Goal: Task Accomplishment & Management: Use online tool/utility

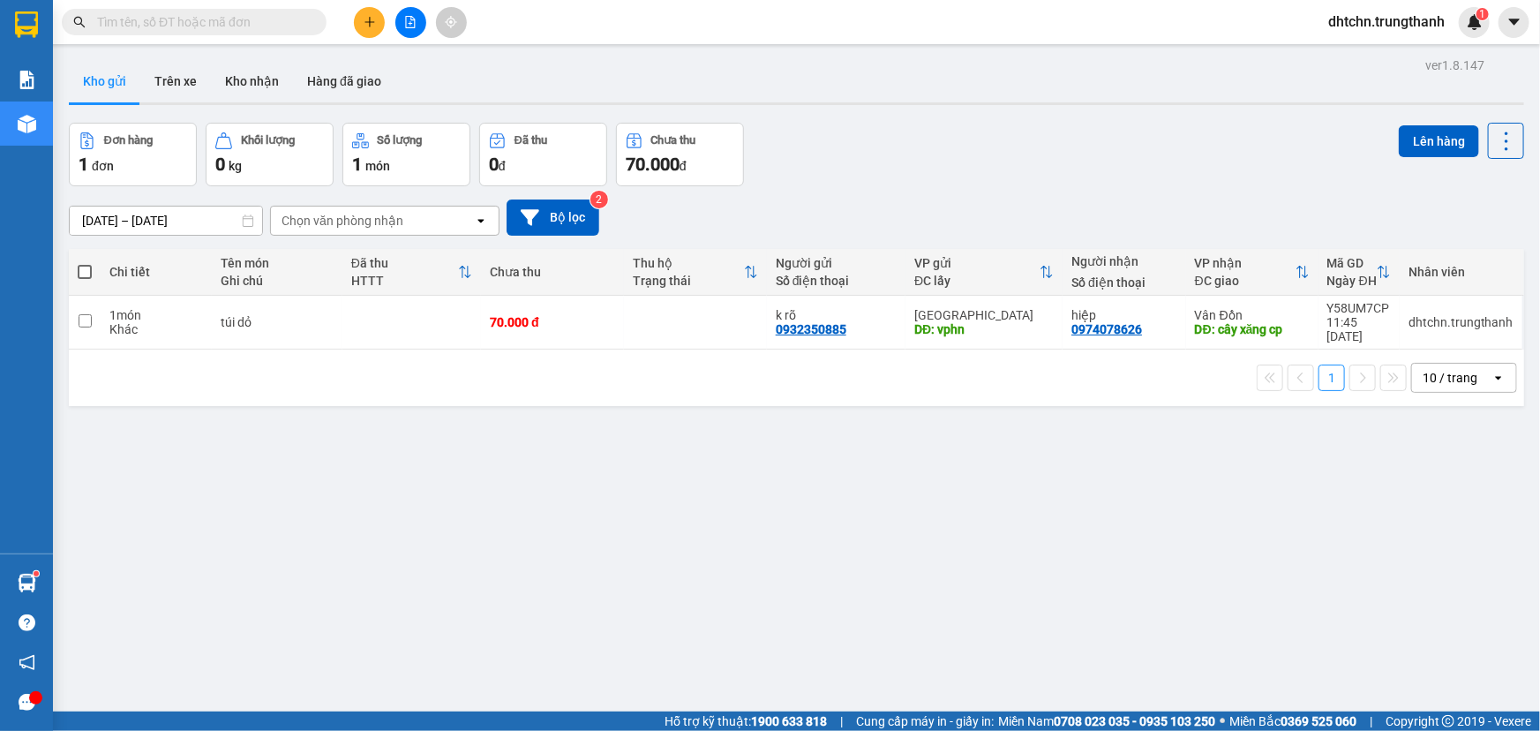
click at [364, 27] on icon "plus" at bounding box center [370, 22] width 12 height 12
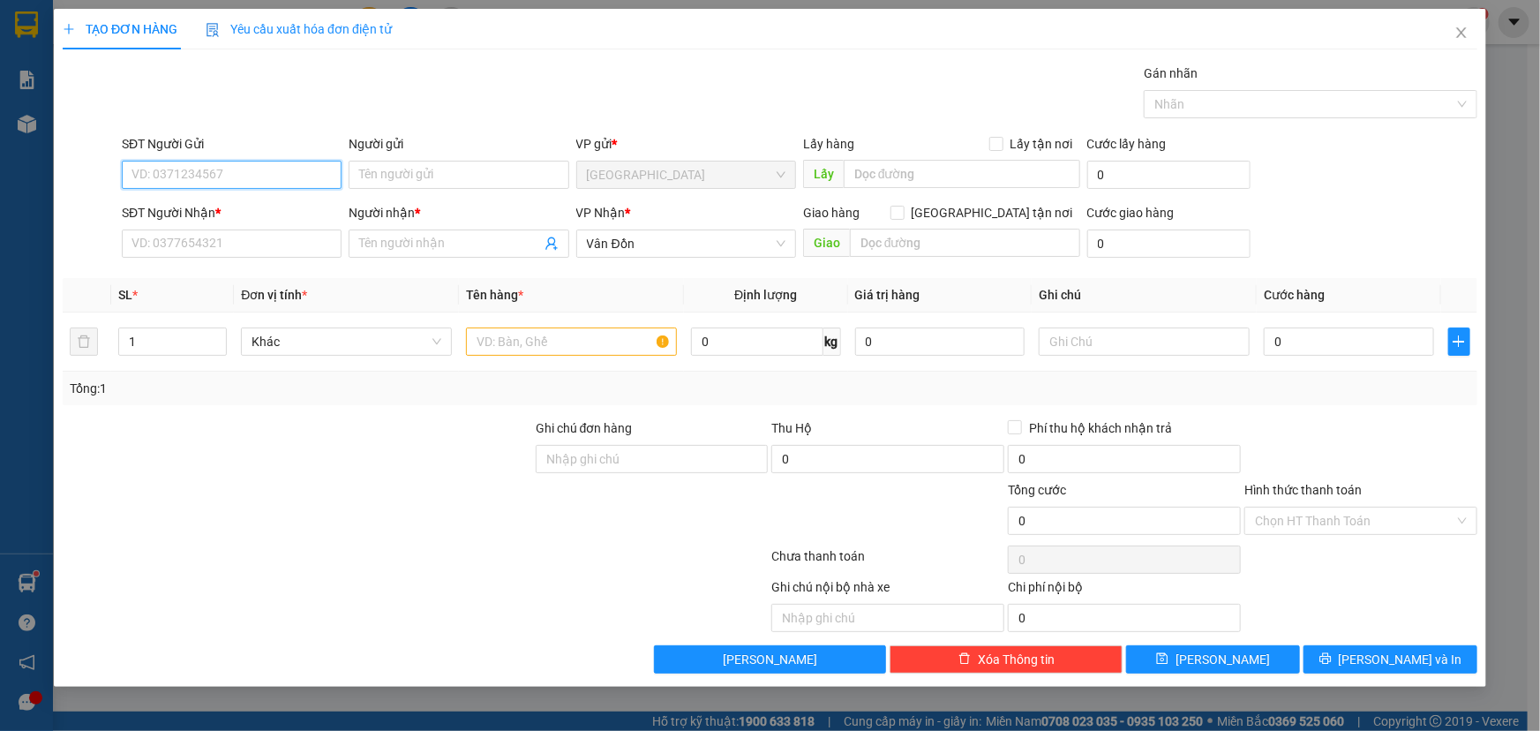
paste input "0814891556"
type input "0814891556"
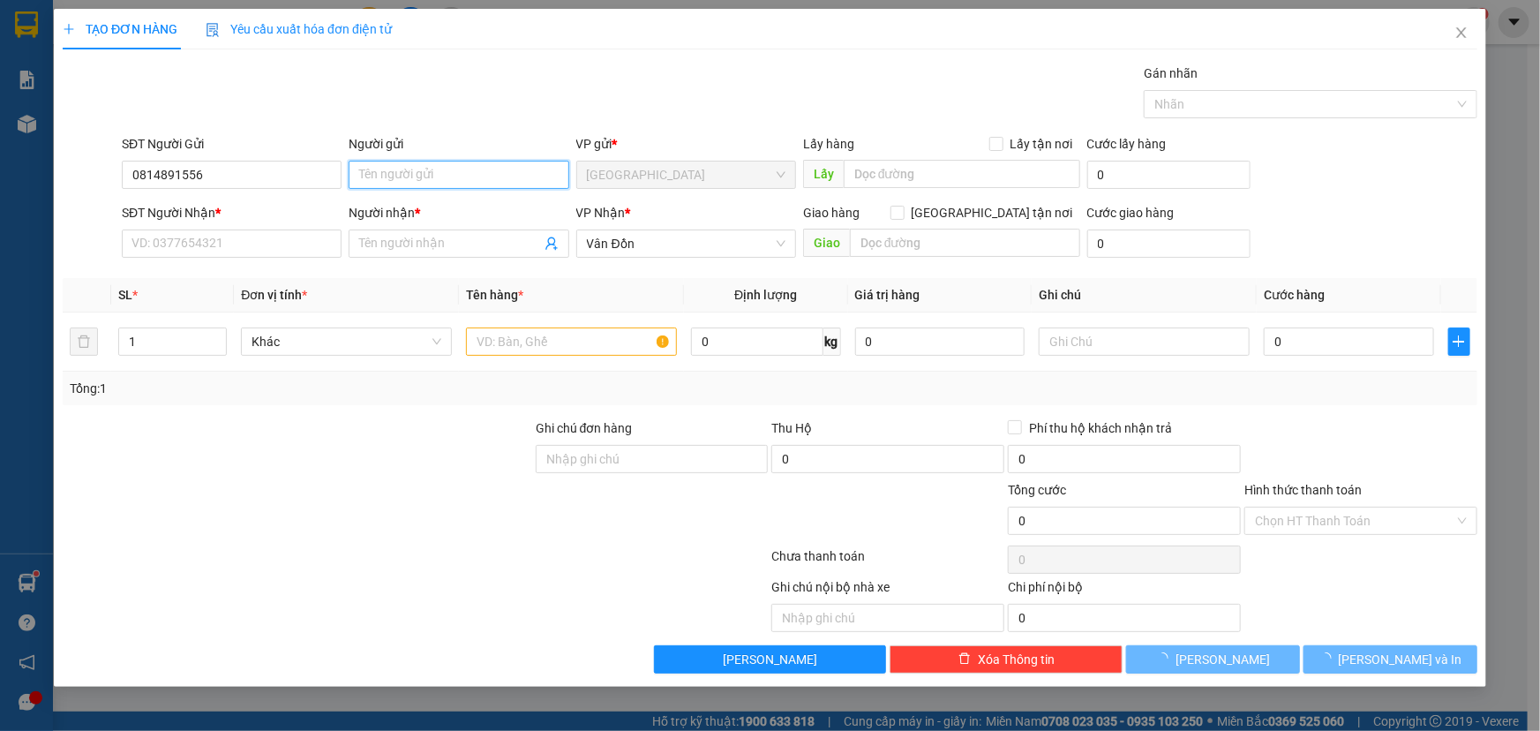
click at [415, 171] on input "Người gửi" at bounding box center [459, 175] width 220 height 28
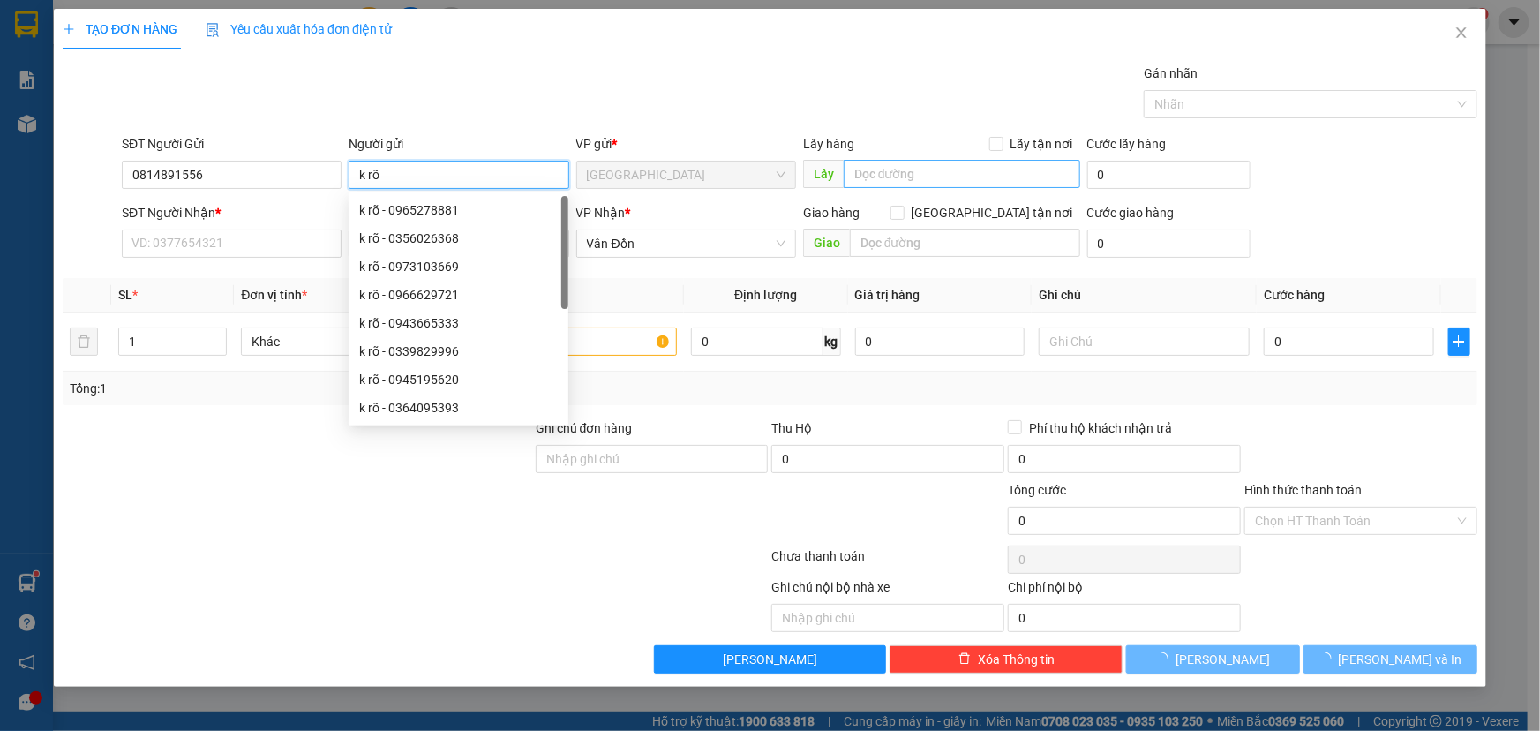
type input "k rõ"
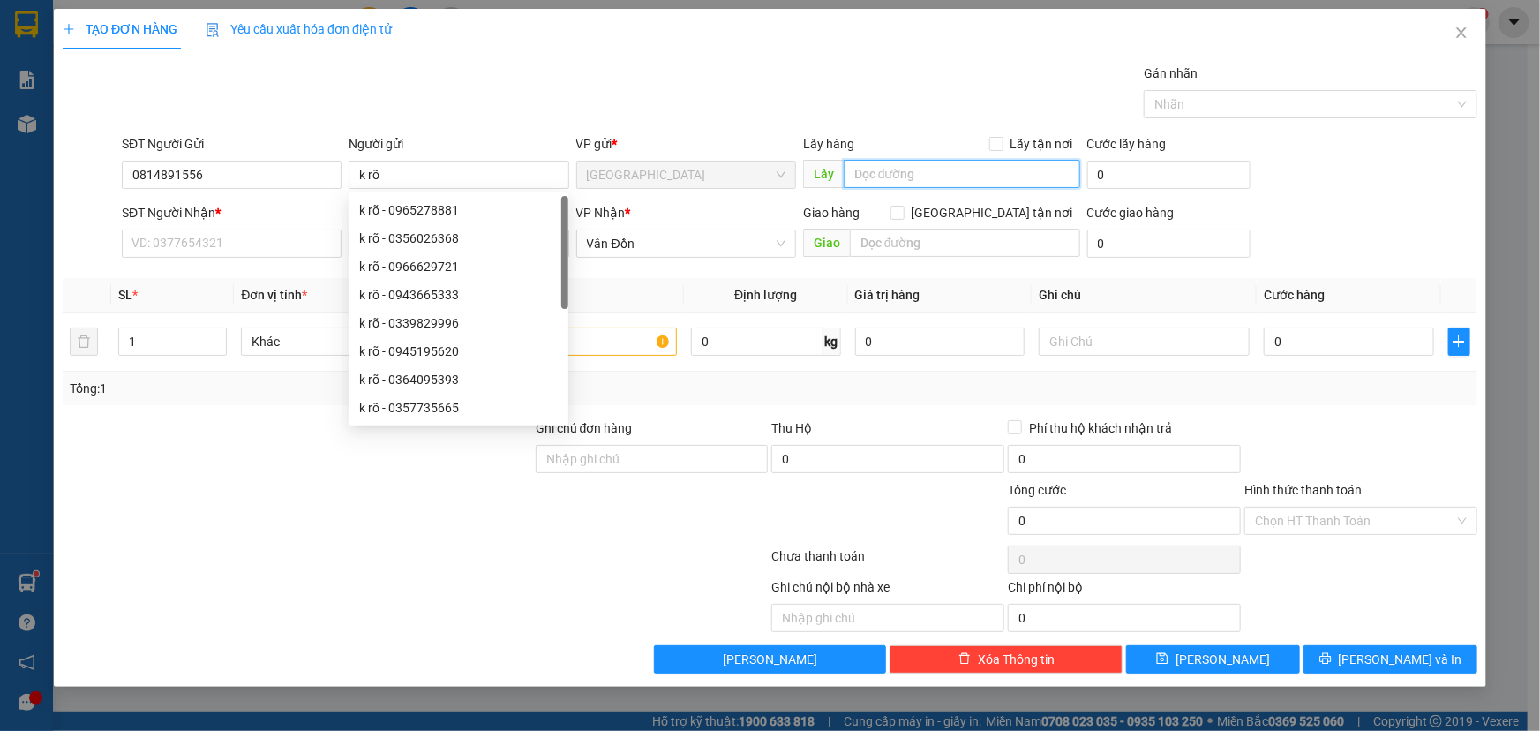
drag, startPoint x: 977, startPoint y: 164, endPoint x: 964, endPoint y: 169, distance: 13.4
click at [976, 166] on input "text" at bounding box center [962, 174] width 236 height 28
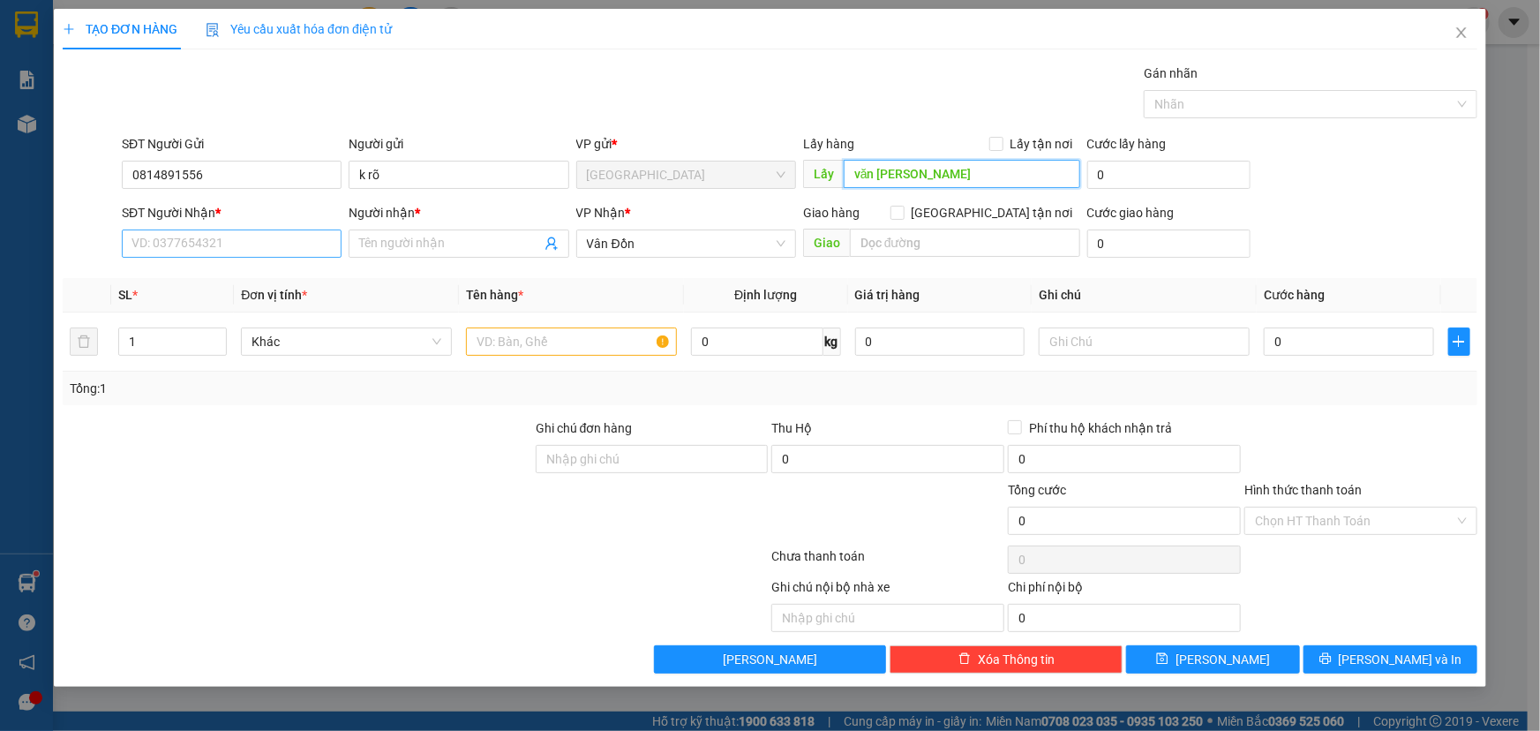
type input "văn [PERSON_NAME]"
click at [262, 243] on input "SĐT Người Nhận *" at bounding box center [232, 243] width 220 height 28
type input "0914791666"
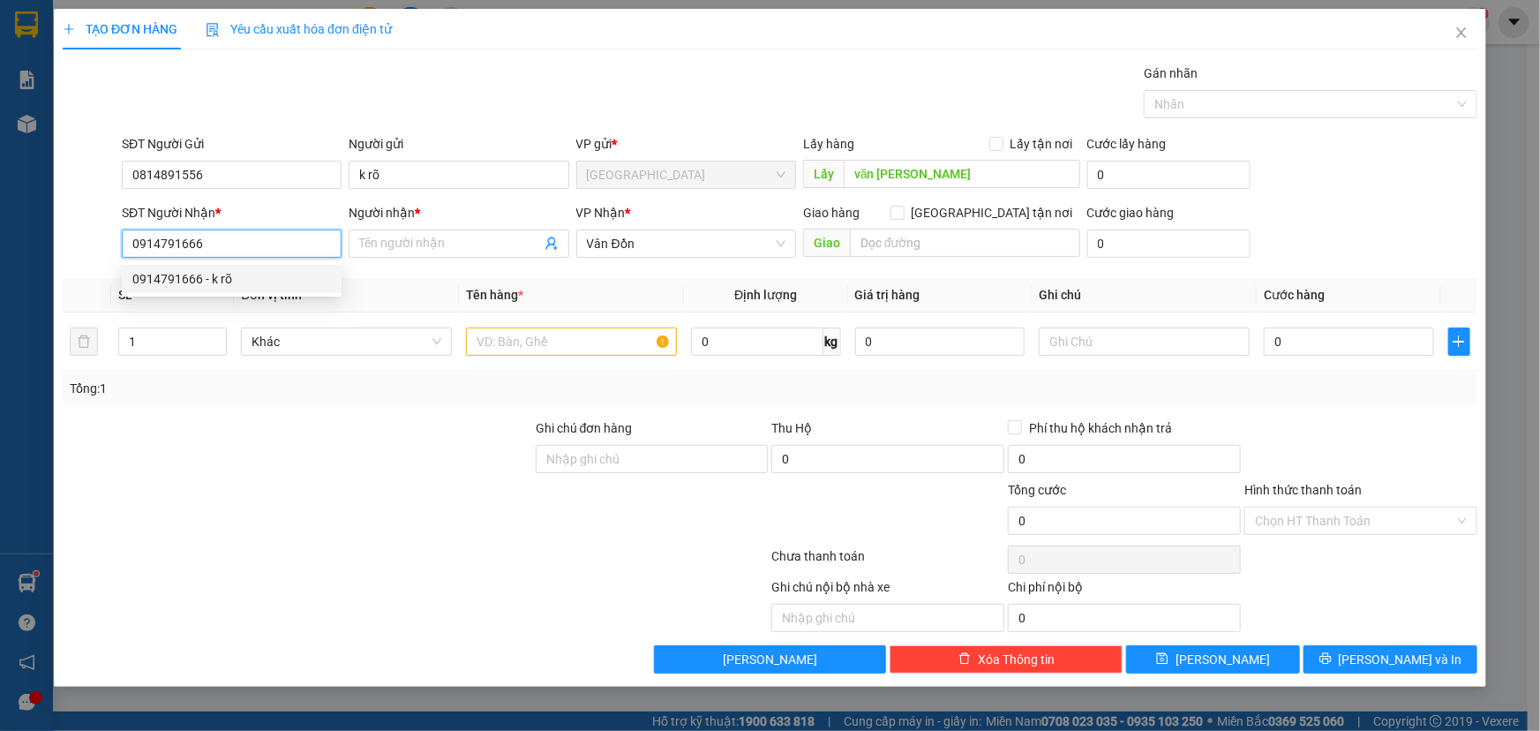
click at [204, 269] on div "0914791666 - k rõ" at bounding box center [231, 278] width 199 height 19
type input "k rõ"
type input "cp"
type input "0914791666"
click at [521, 346] on input "text" at bounding box center [571, 341] width 211 height 28
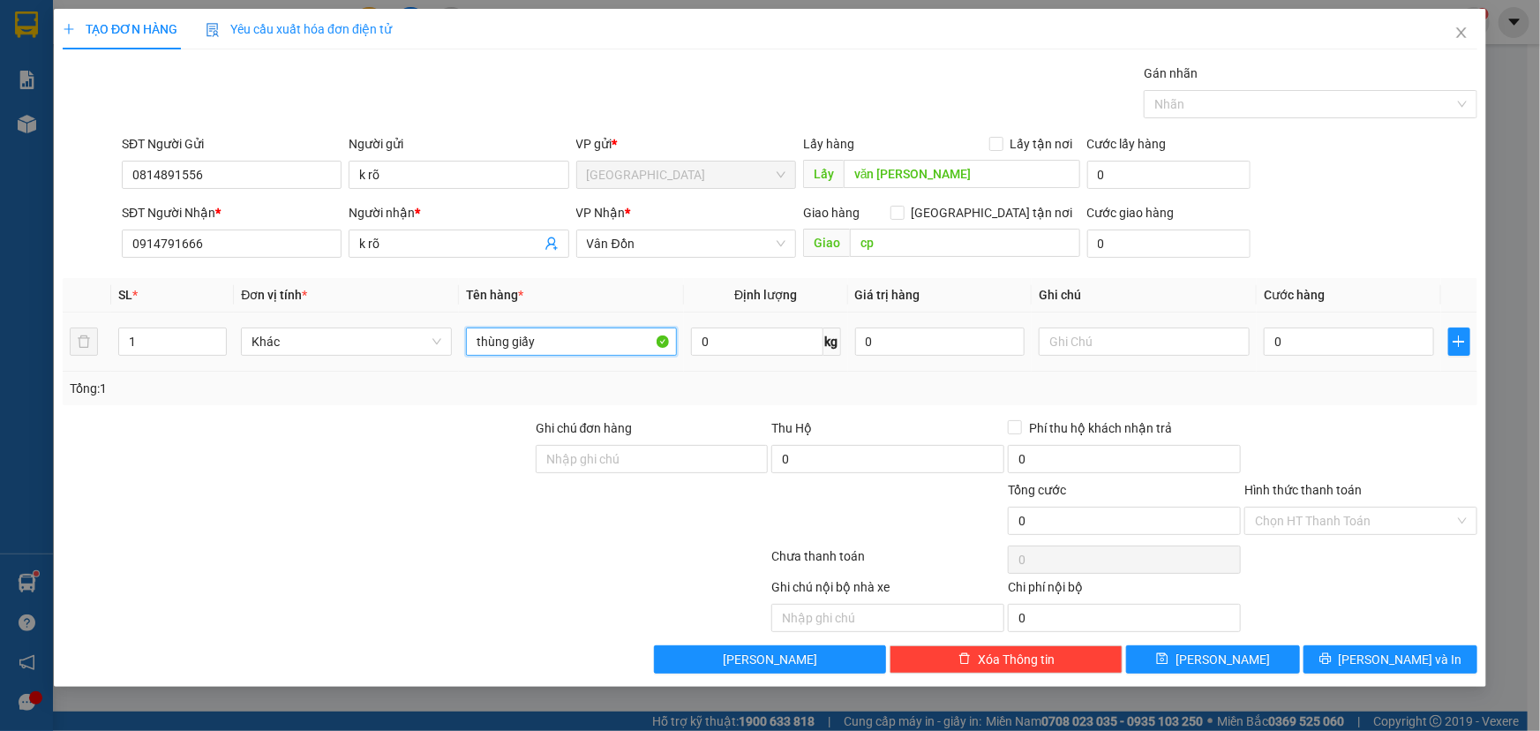
type input "thùng giấy"
type input "7"
type input "70"
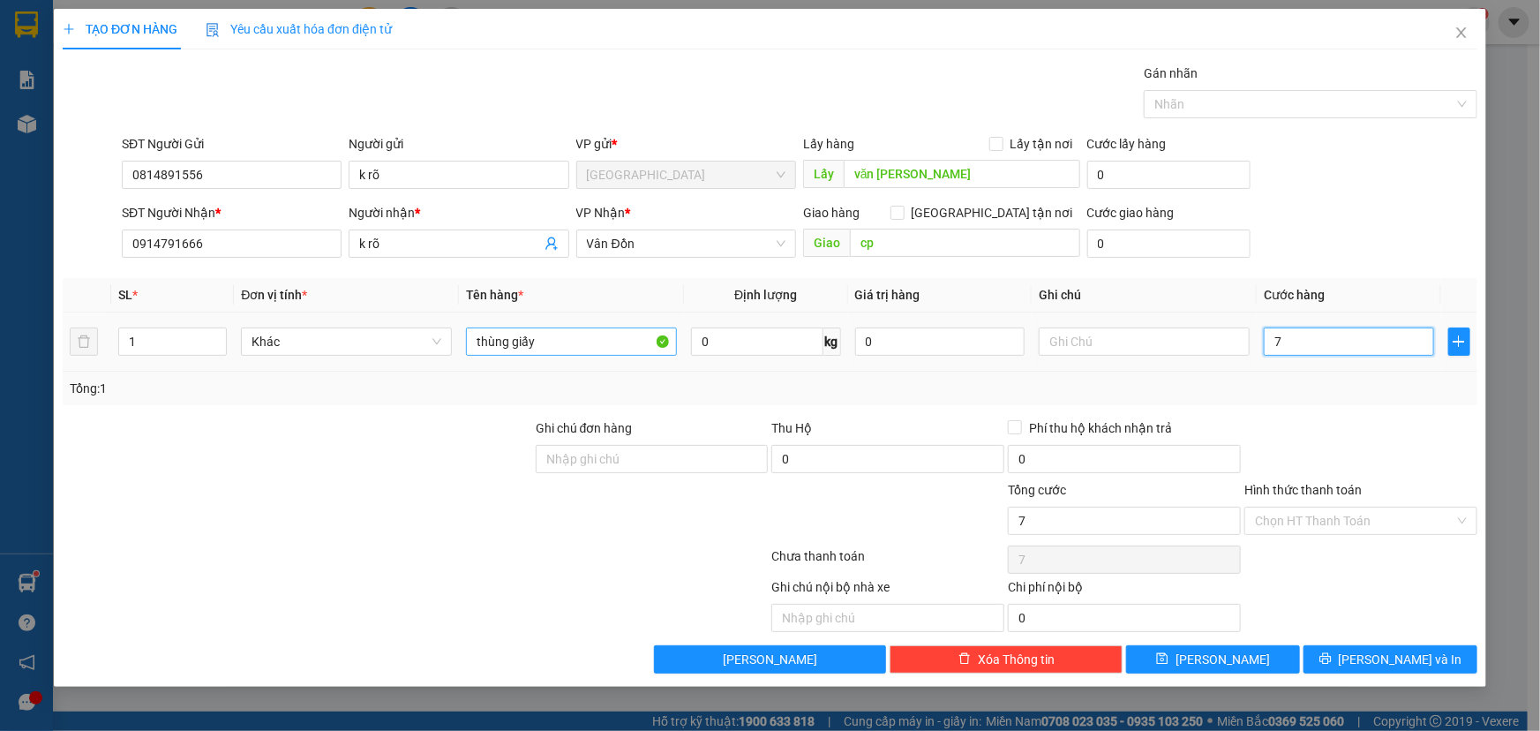
type input "70"
type input "700"
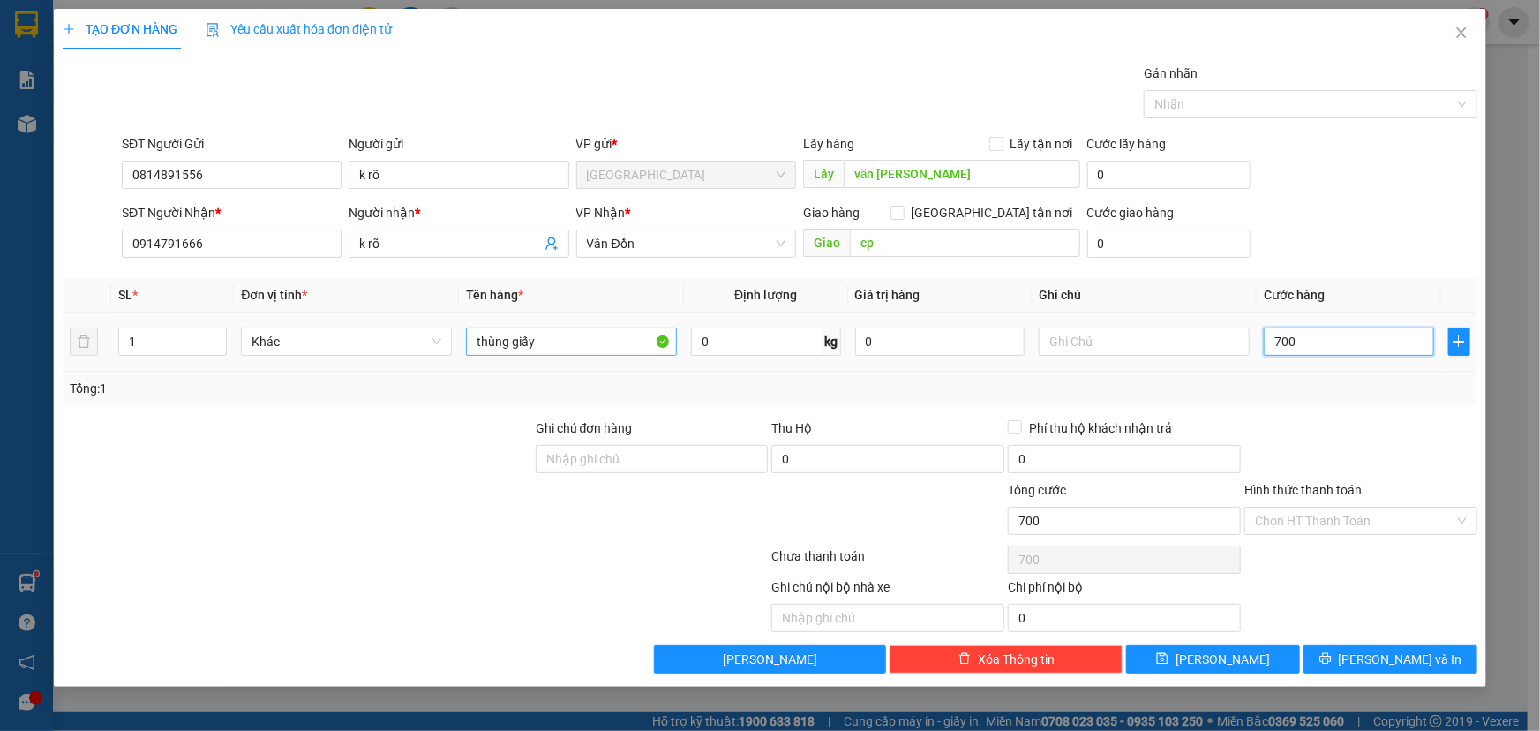
type input "7.000"
type input "70.000"
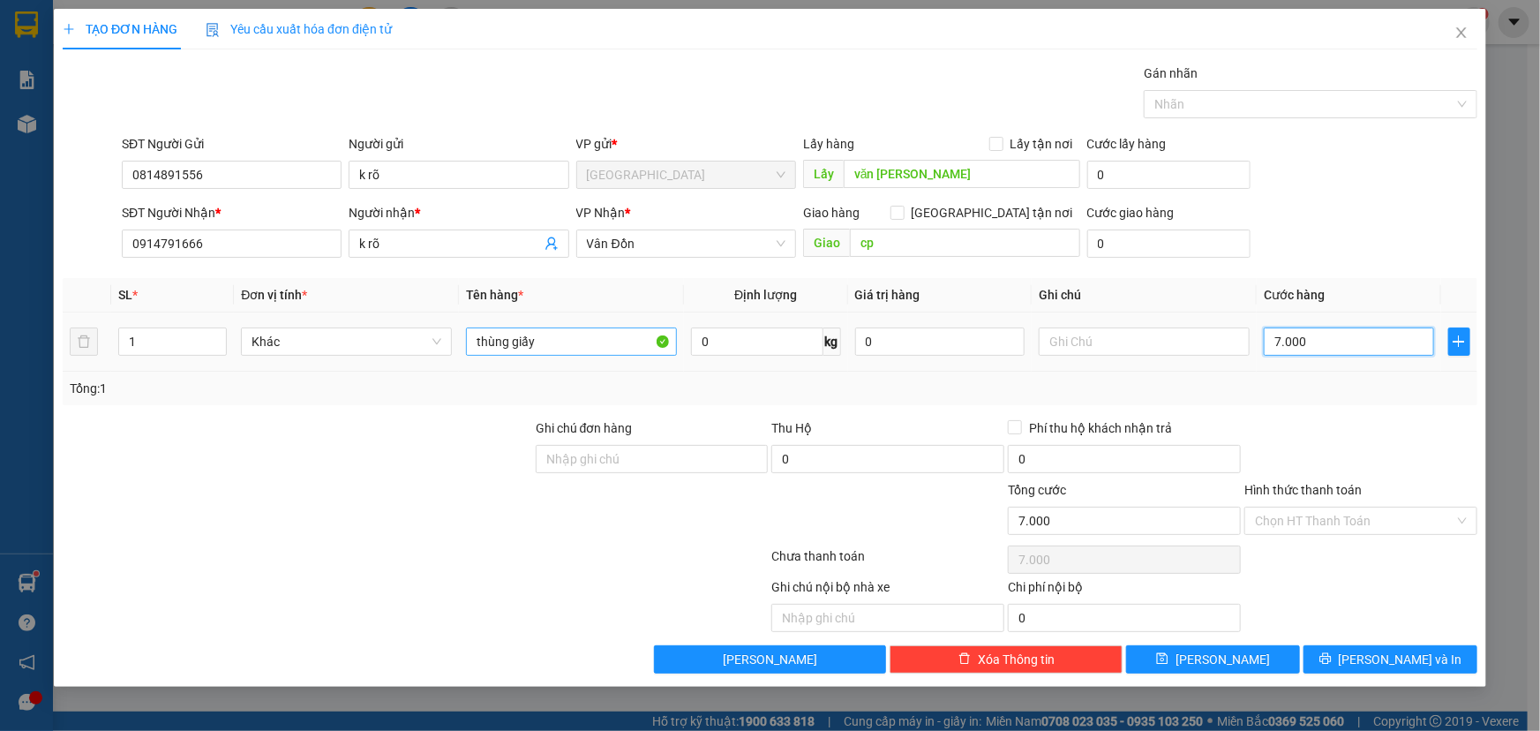
type input "70.000"
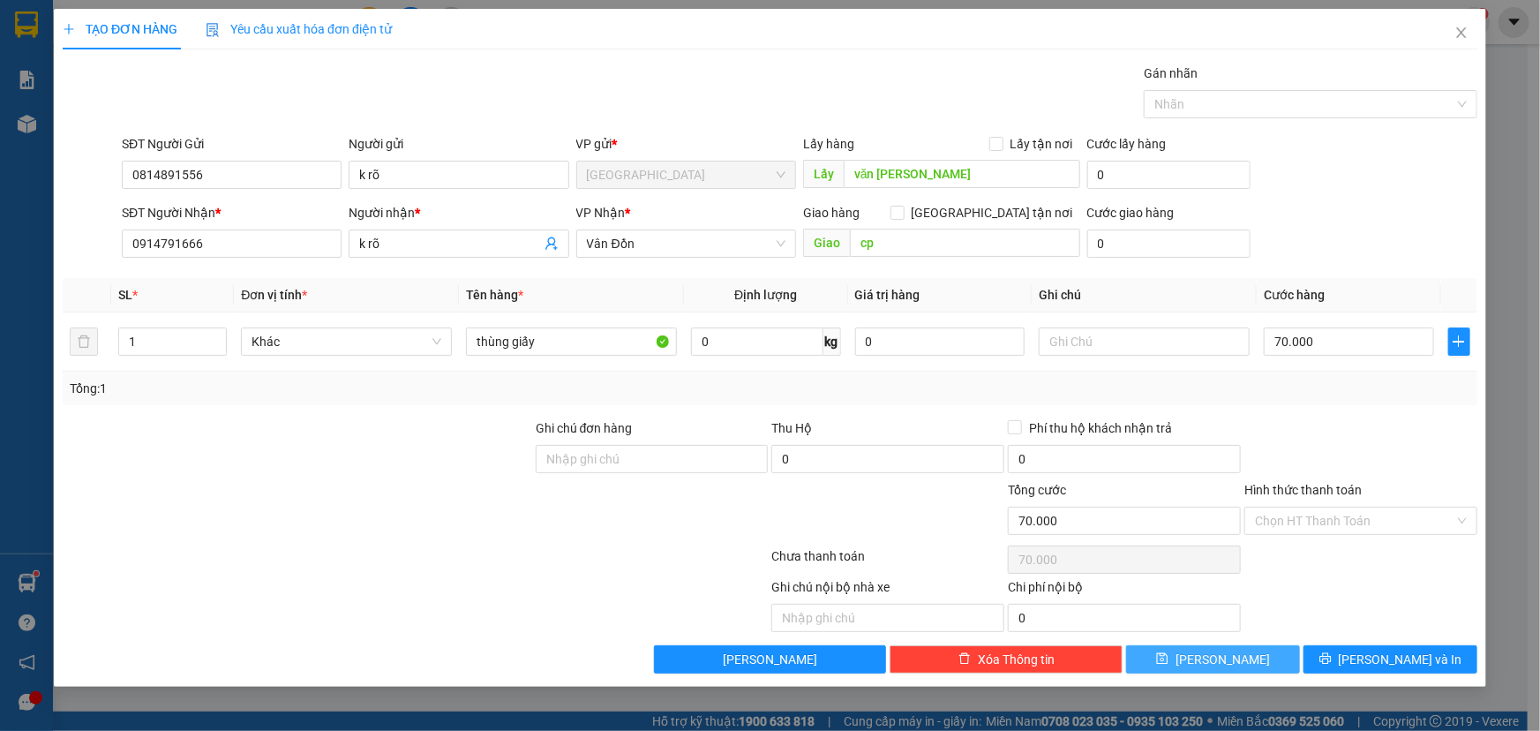
click at [1213, 639] on div "Transit Pickup Surcharge Ids Transit Deliver Surcharge Ids Transit Deliver Surc…" at bounding box center [770, 369] width 1414 height 610
click at [1168, 662] on icon "save" at bounding box center [1162, 658] width 12 height 12
type input "0"
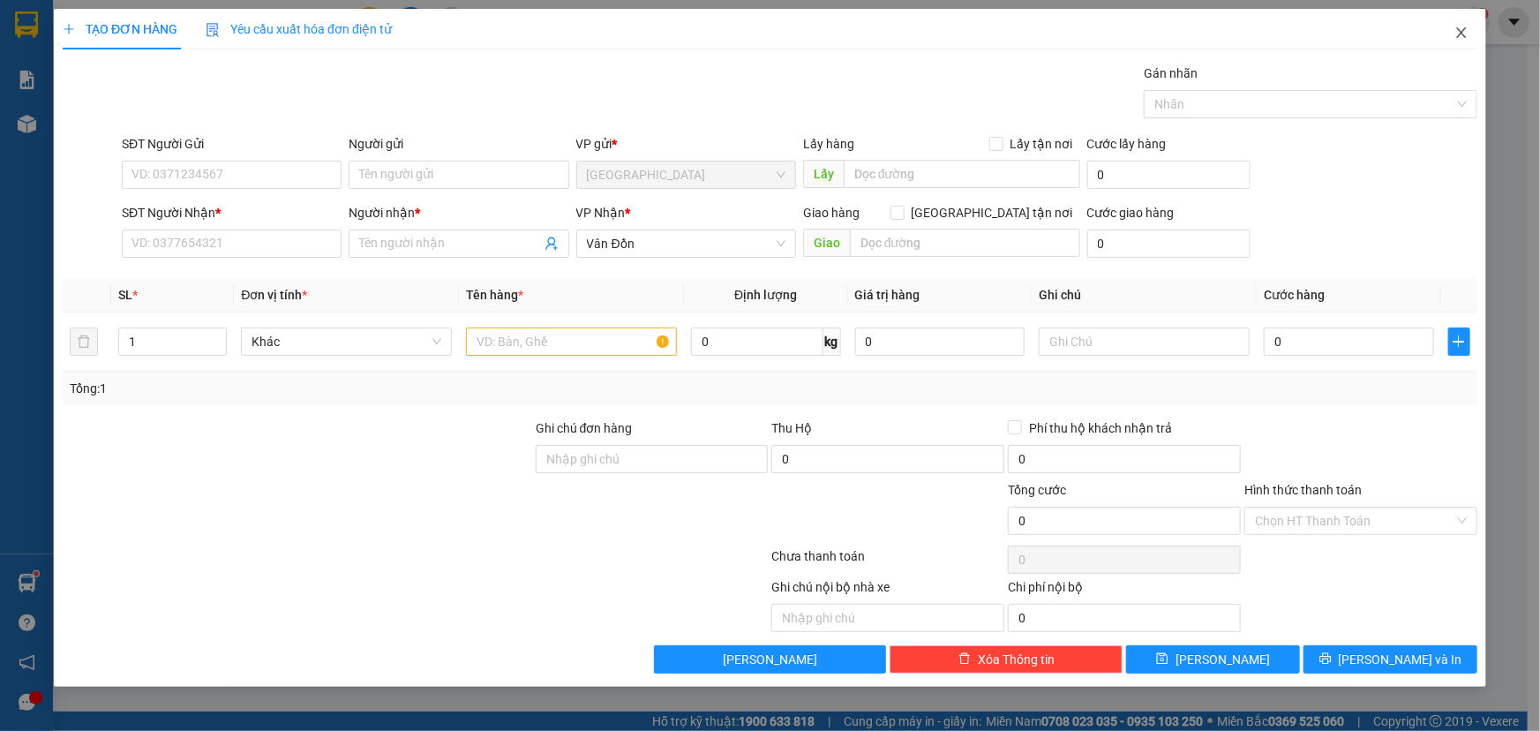
click at [1465, 38] on icon "close" at bounding box center [1461, 32] width 10 height 11
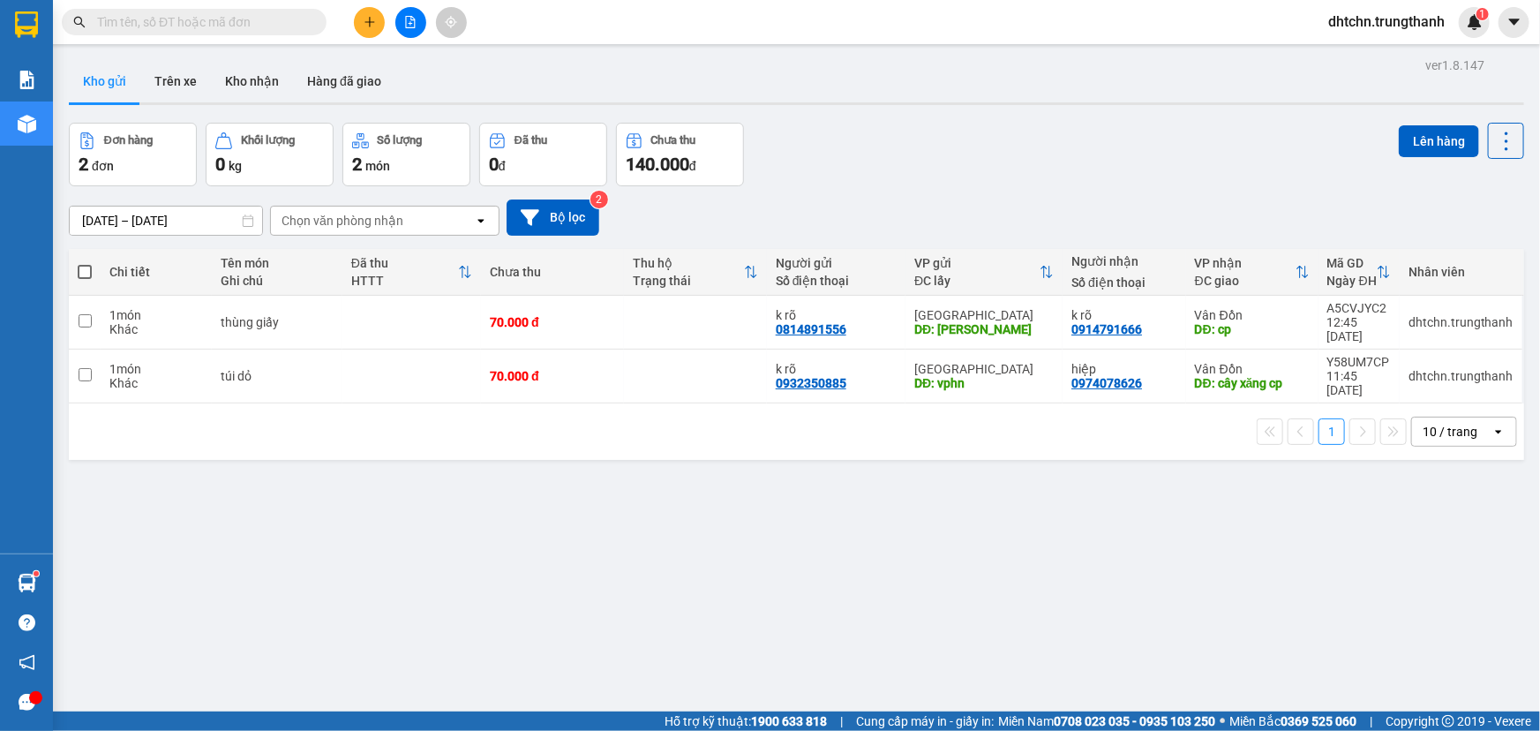
click at [87, 272] on span at bounding box center [85, 272] width 14 height 14
click at [85, 263] on input "checkbox" at bounding box center [85, 263] width 0 height 0
checkbox input "true"
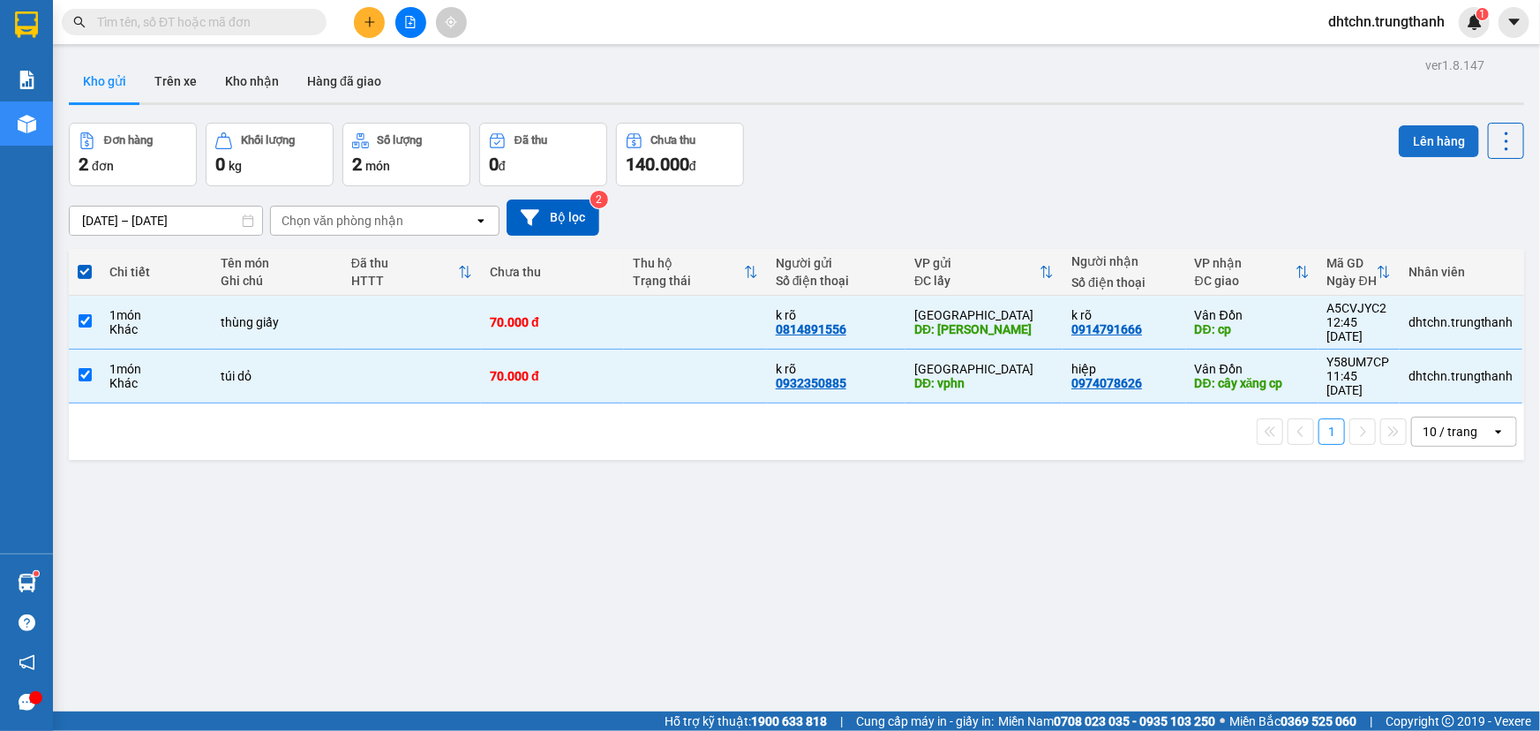
click at [1407, 138] on button "Lên hàng" at bounding box center [1439, 141] width 80 height 32
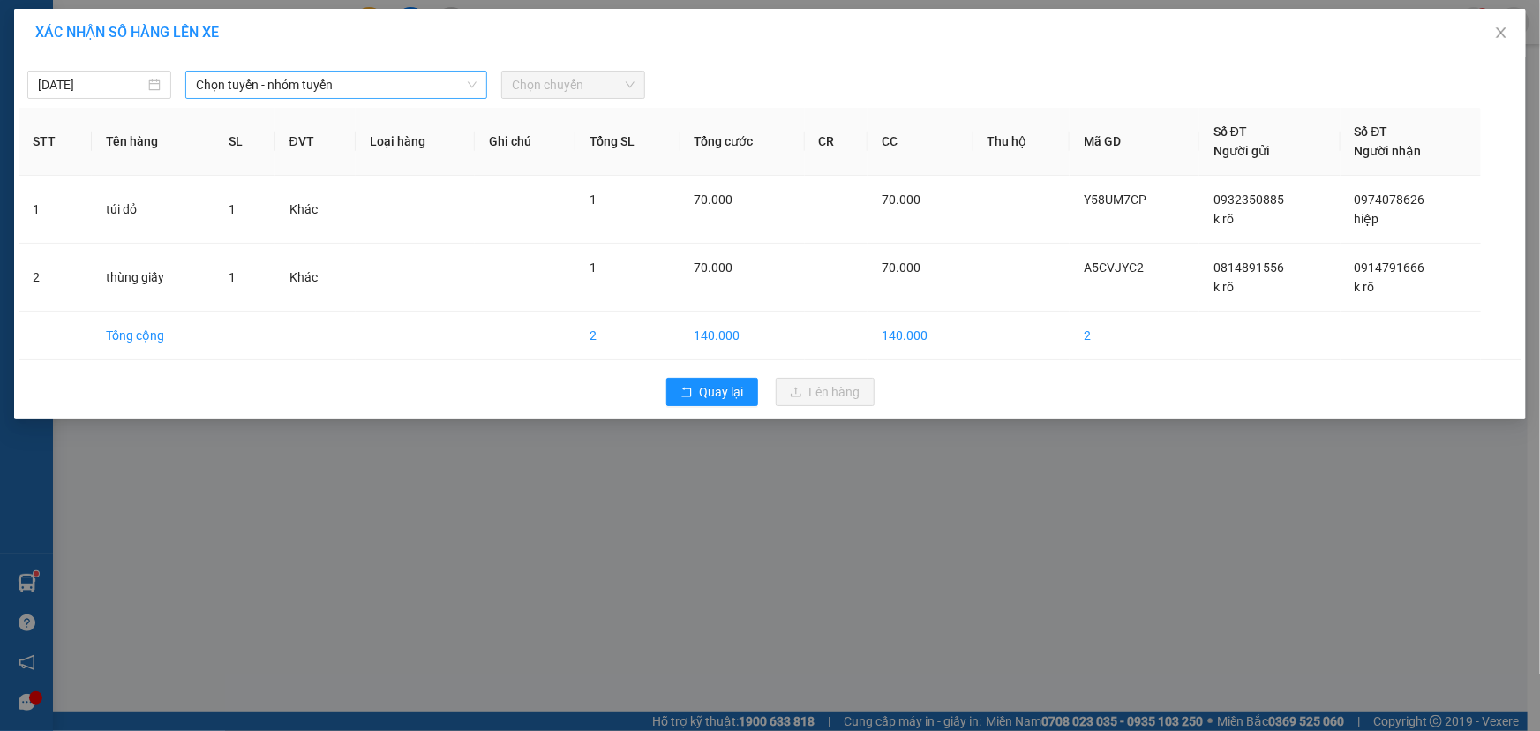
click at [271, 86] on span "Chọn tuyến - nhóm tuyến" at bounding box center [336, 84] width 281 height 26
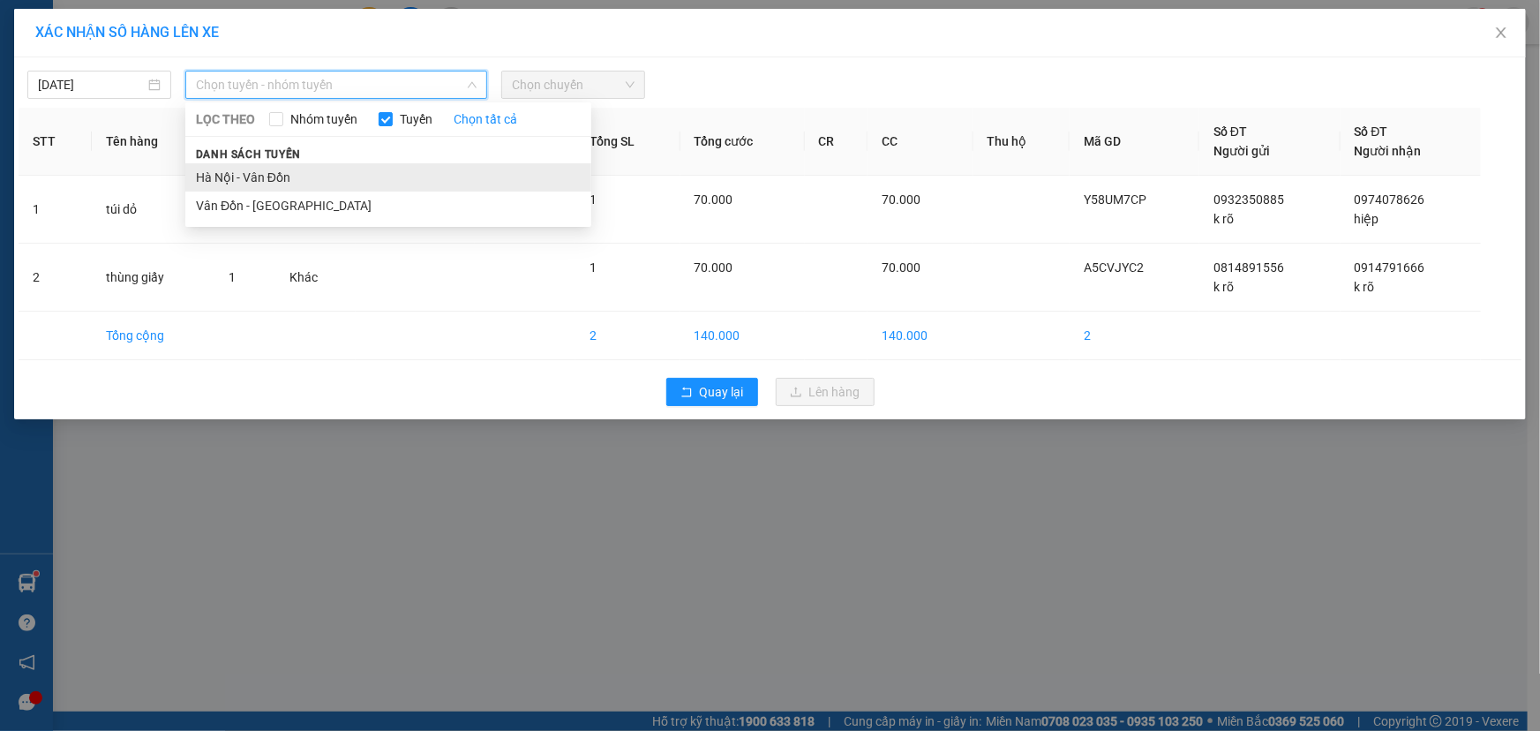
click at [242, 173] on li "Hà Nội - Vân Đồn" at bounding box center [388, 177] width 406 height 28
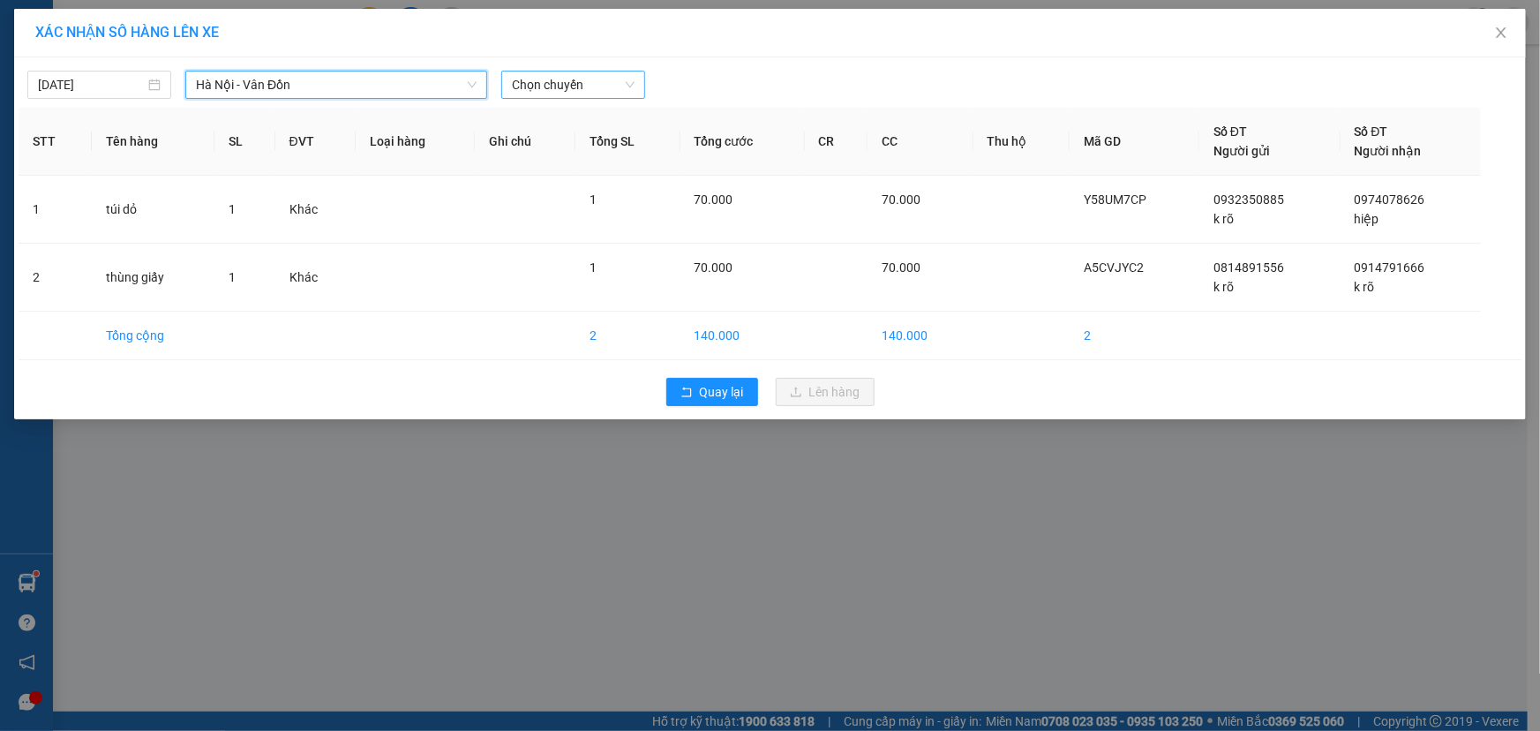
click at [549, 79] on span "Chọn chuyến" at bounding box center [573, 84] width 123 height 26
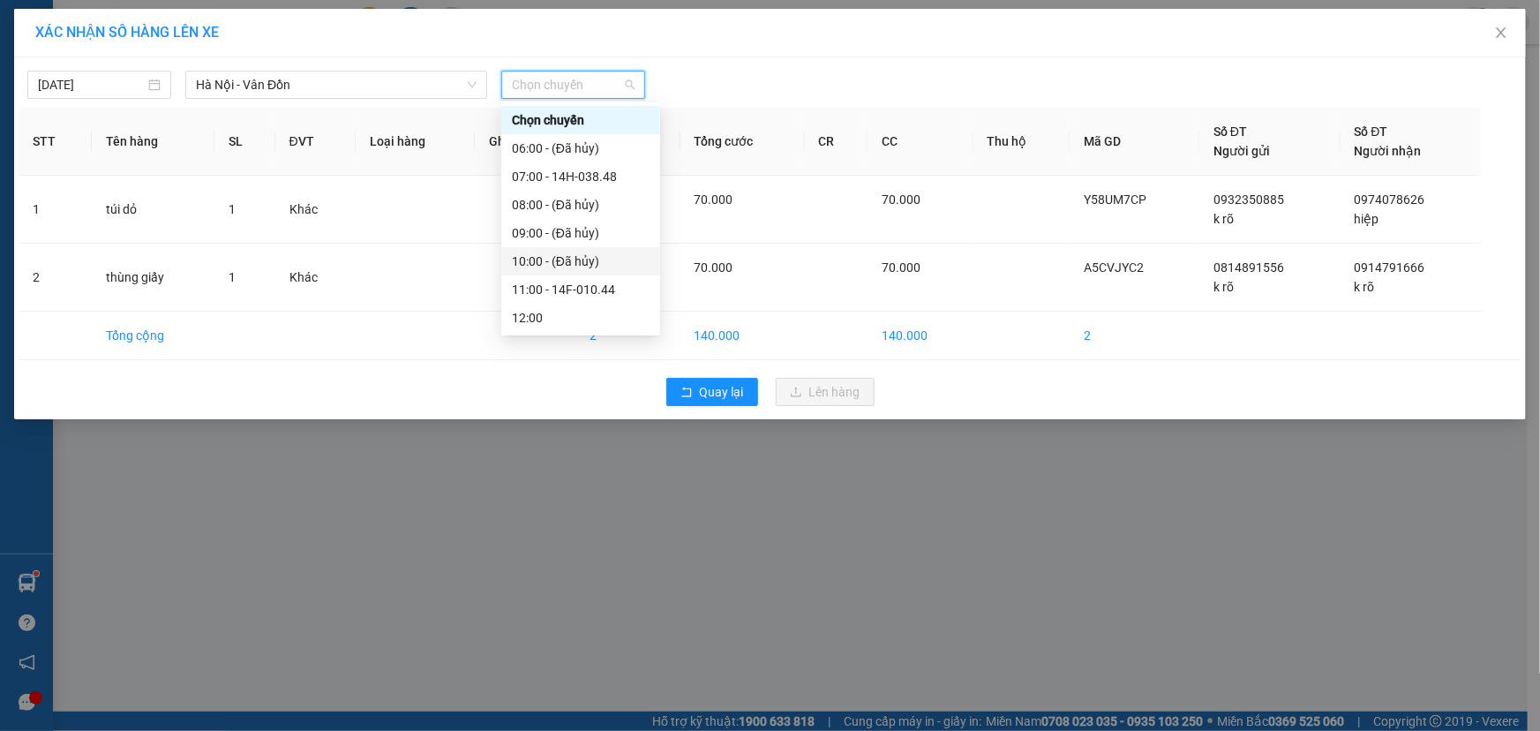
scroll to position [253, 0]
click at [575, 108] on div "14:00 - 14F-010.05" at bounding box center [580, 121] width 159 height 28
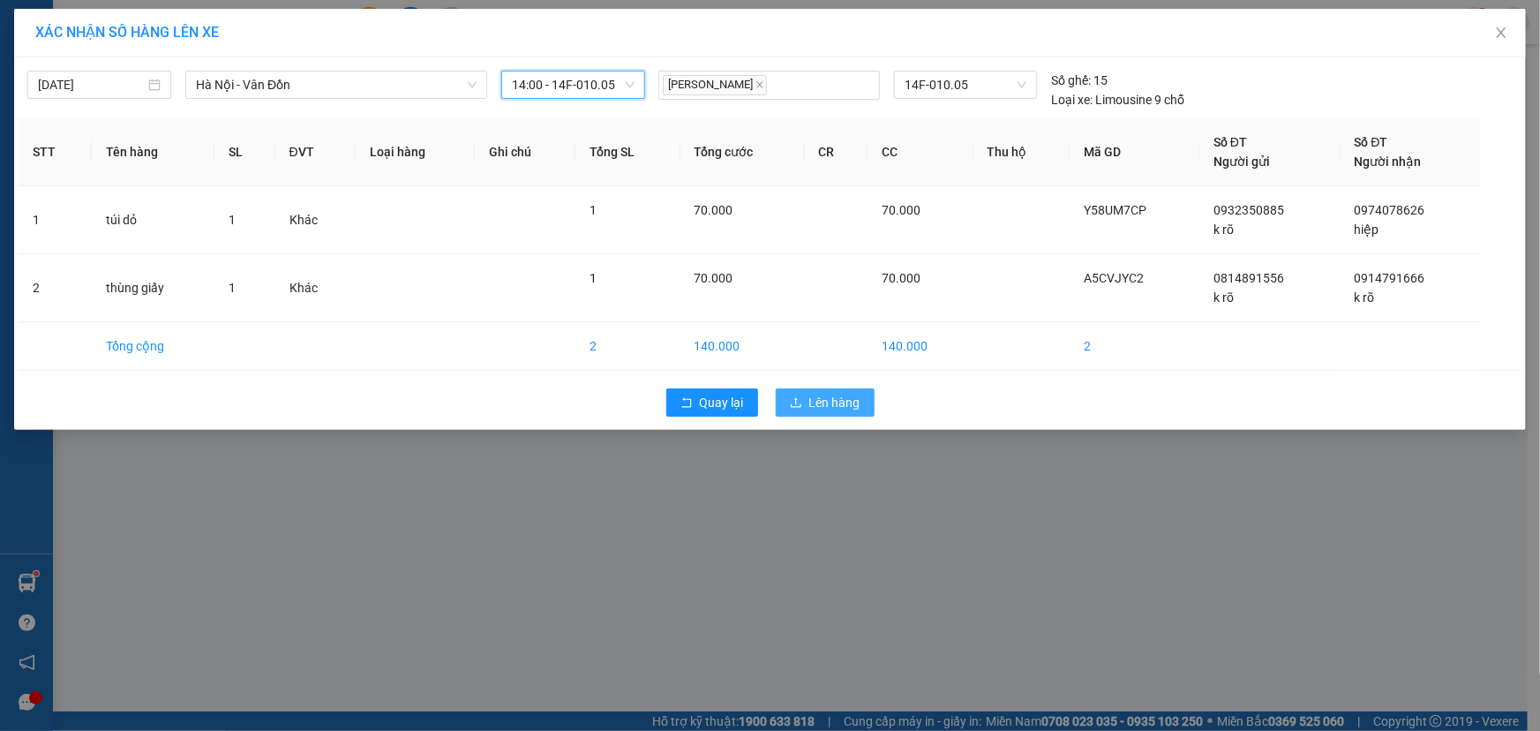
click at [845, 405] on span "Lên hàng" at bounding box center [834, 402] width 51 height 19
